Goal: Task Accomplishment & Management: Manage account settings

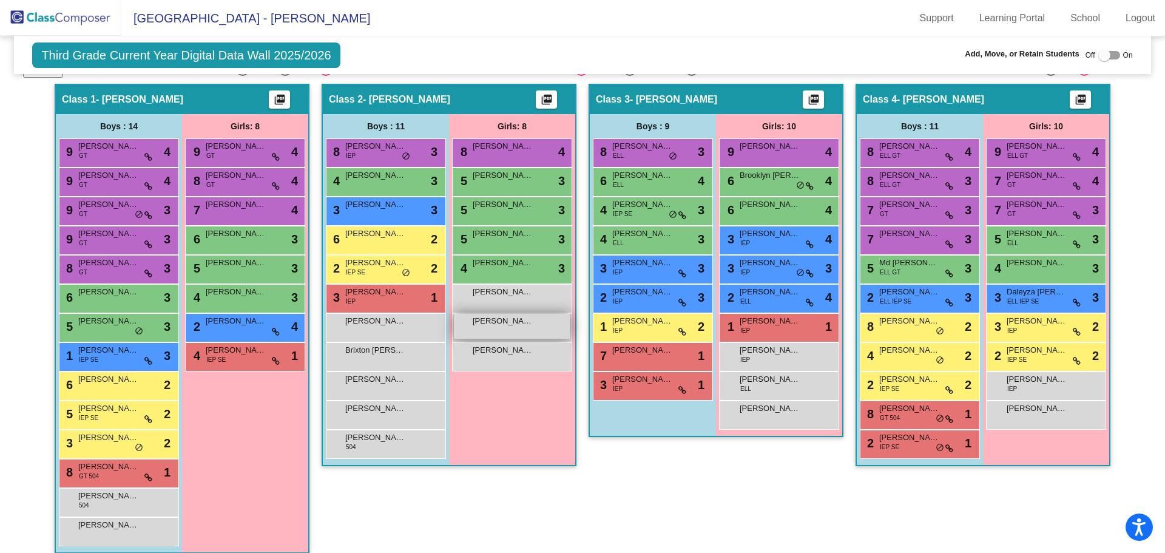
scroll to position [303, 0]
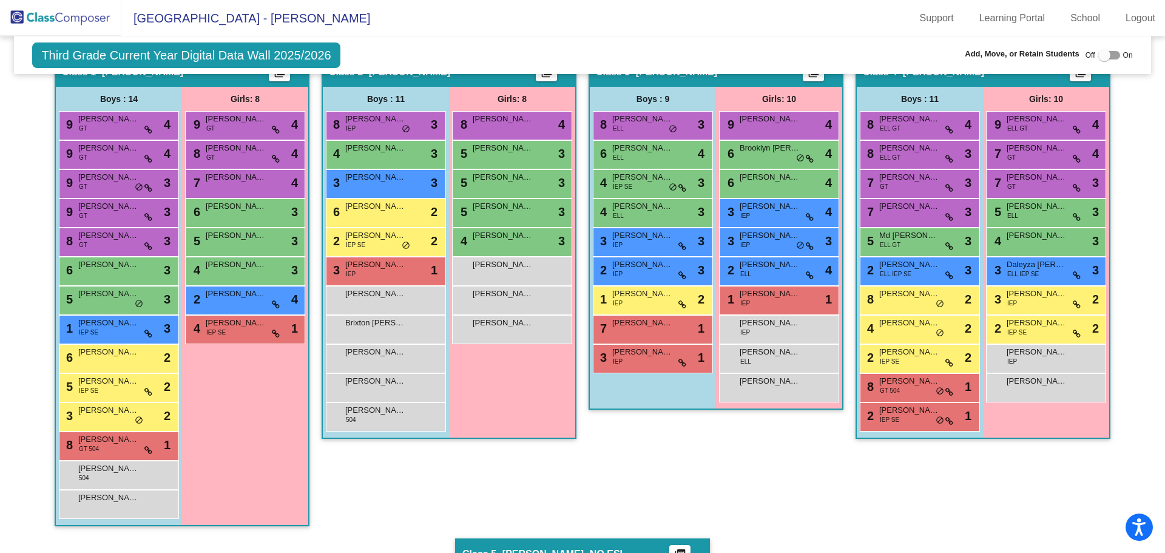
click at [73, 13] on img at bounding box center [60, 18] width 121 height 36
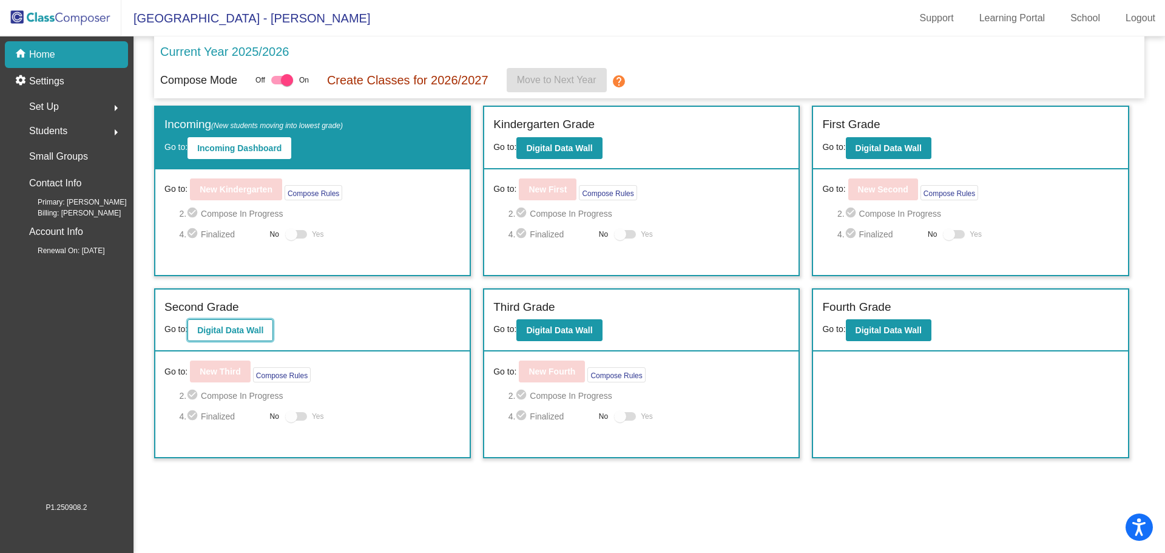
click at [257, 322] on button "Digital Data Wall" at bounding box center [230, 330] width 86 height 22
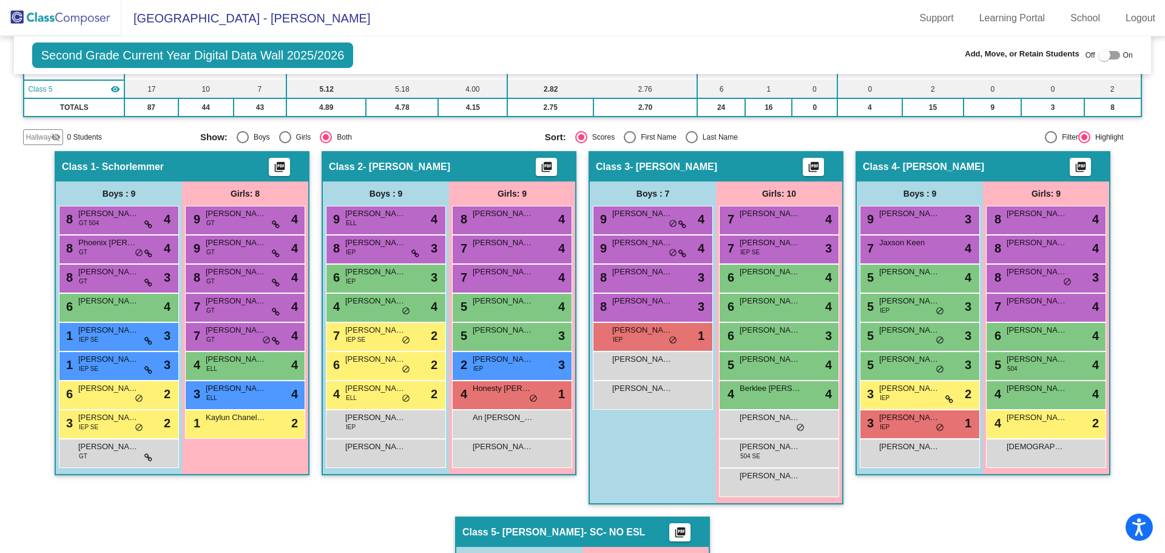
scroll to position [243, 0]
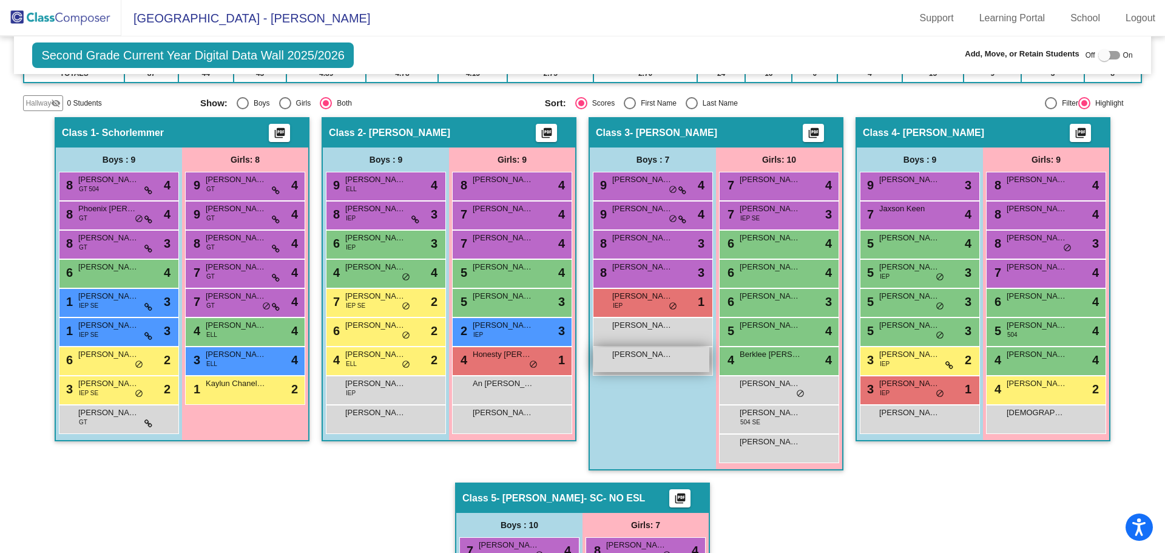
click at [630, 365] on div "[PERSON_NAME] lock do_not_disturb_alt" at bounding box center [651, 359] width 116 height 25
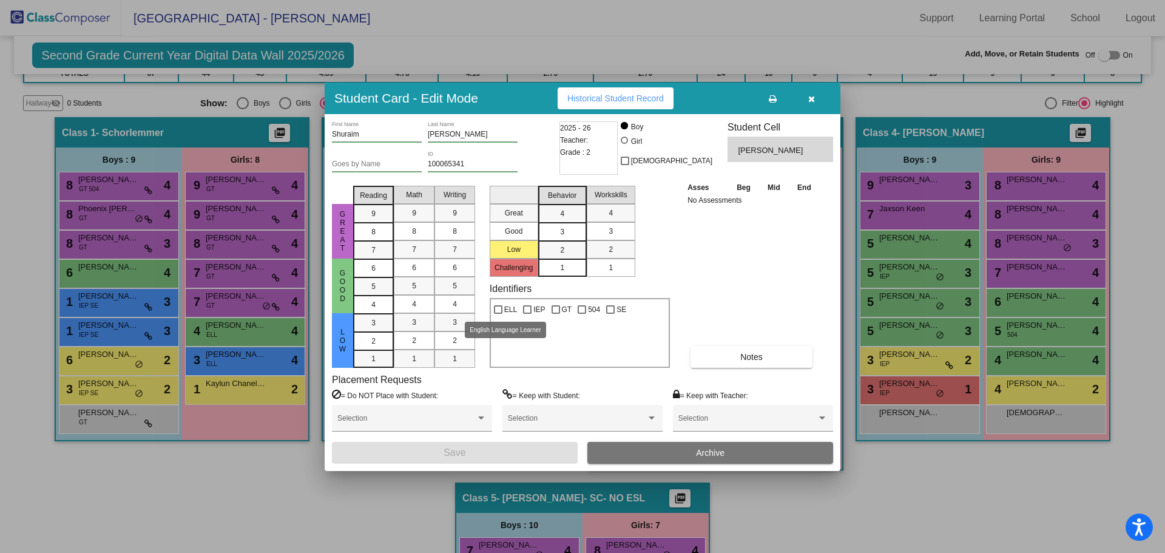
click at [498, 308] on div at bounding box center [498, 309] width 8 height 8
click at [498, 314] on input "ELL" at bounding box center [498, 314] width 1 height 1
checkbox input "true"
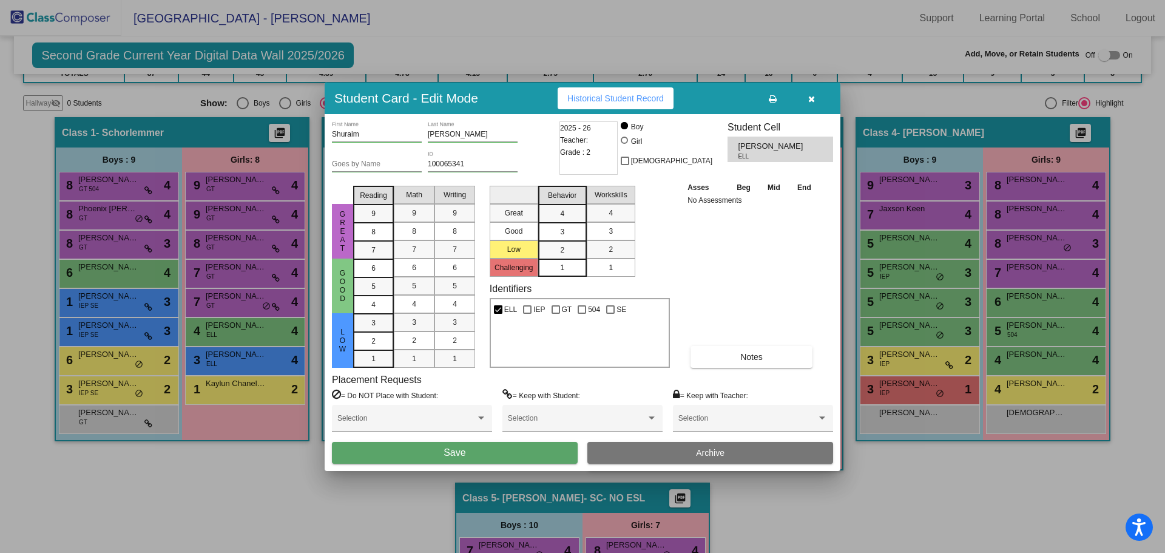
click at [504, 450] on button "Save" at bounding box center [455, 453] width 246 height 22
